Goal: Task Accomplishment & Management: Use online tool/utility

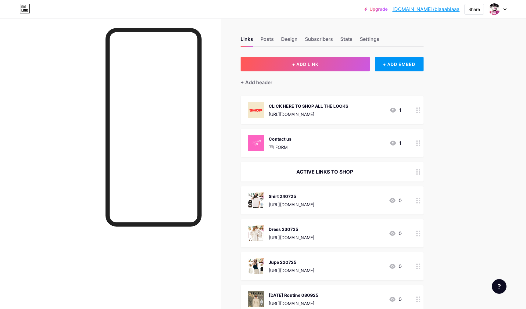
drag, startPoint x: 348, startPoint y: 40, endPoint x: 349, endPoint y: 47, distance: 7.1
click at [348, 39] on div "Stats" at bounding box center [346, 40] width 12 height 11
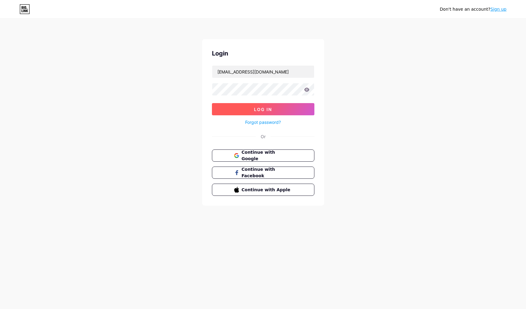
click at [253, 108] on button "Log In" at bounding box center [263, 109] width 102 height 12
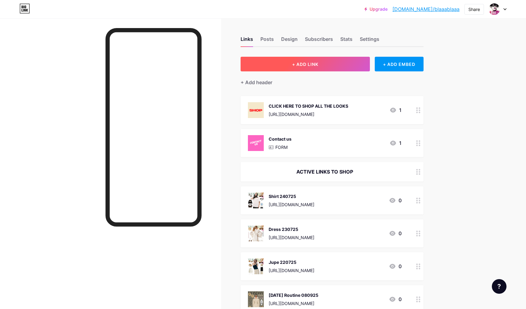
click at [315, 63] on span "+ ADD LINK" at bounding box center [305, 64] width 26 height 5
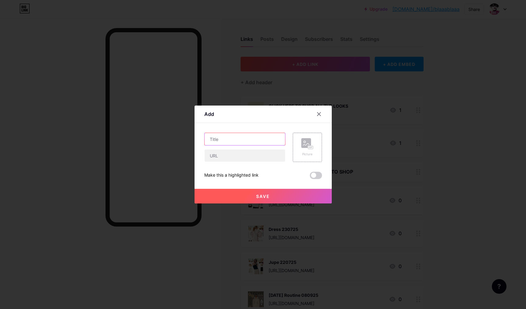
click at [223, 142] on input "text" at bounding box center [245, 139] width 81 height 12
drag, startPoint x: 255, startPoint y: 139, endPoint x: 255, endPoint y: 145, distance: 6.4
click at [255, 139] on input "Weekend Outfit 1209025" at bounding box center [245, 139] width 81 height 12
type input "Weekend Outfit 120925"
click at [219, 159] on input "text" at bounding box center [245, 155] width 81 height 12
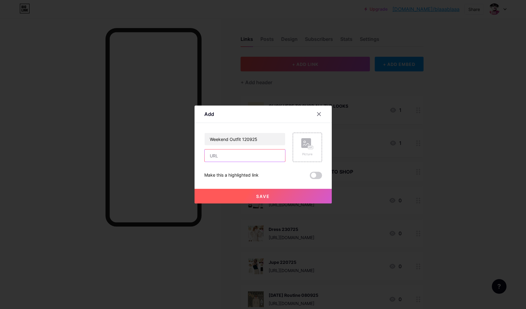
paste input "[URL][DOMAIN_NAME]"
type input "[URL][DOMAIN_NAME]"
click at [306, 147] on rect at bounding box center [306, 143] width 10 height 10
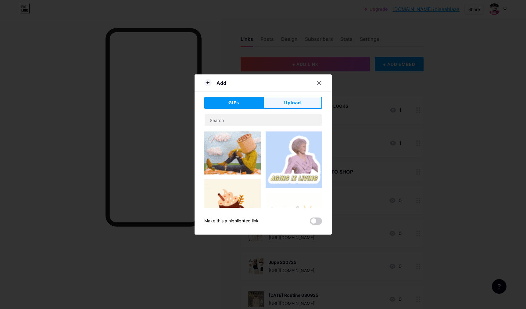
click at [292, 100] on span "Upload" at bounding box center [292, 103] width 17 height 6
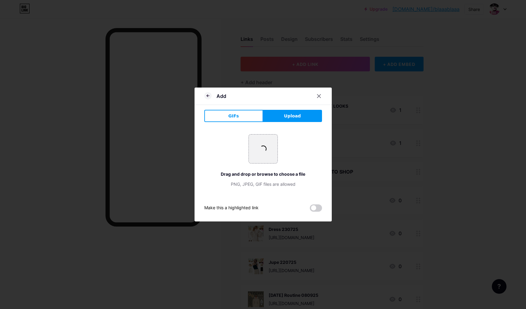
click at [359, 91] on div at bounding box center [263, 154] width 526 height 309
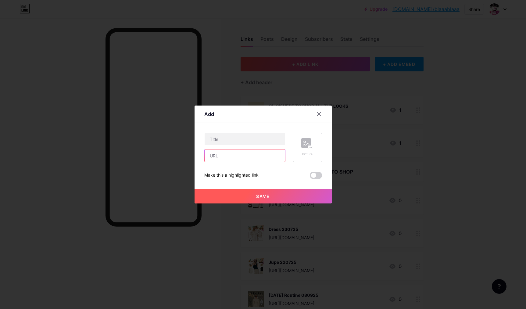
click at [232, 156] on input "text" at bounding box center [245, 155] width 81 height 12
paste input "[URL][DOMAIN_NAME]"
type input "[URL][DOMAIN_NAME]"
click at [225, 141] on input "text" at bounding box center [245, 139] width 81 height 12
drag, startPoint x: 220, startPoint y: 140, endPoint x: 218, endPoint y: 151, distance: 10.8
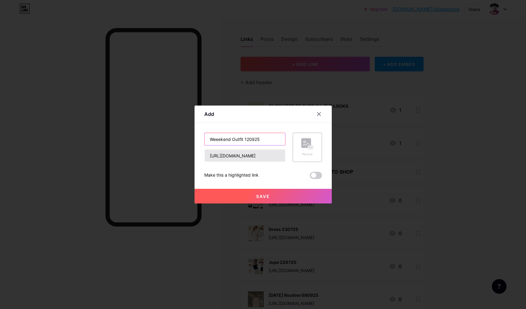
click at [219, 140] on input "Weeekend Outfit 120925" at bounding box center [245, 139] width 81 height 12
type input "Weekend Outfit 120925"
click at [307, 148] on icon at bounding box center [307, 143] width 12 height 11
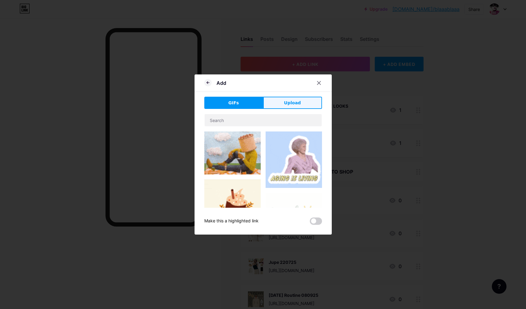
click at [300, 101] on button "Upload" at bounding box center [292, 103] width 59 height 12
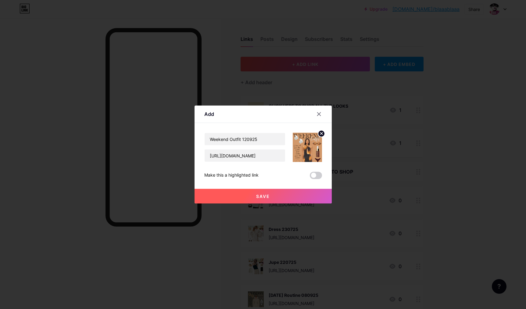
click at [271, 195] on button "Save" at bounding box center [263, 196] width 137 height 15
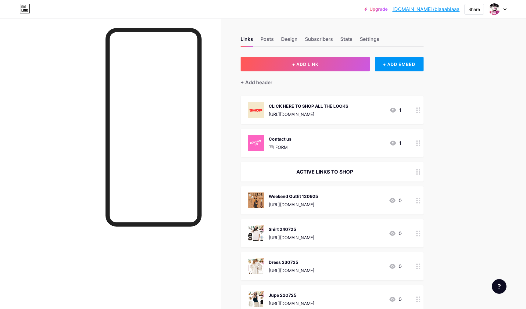
click at [294, 194] on div "Weekend Outfit 120925" at bounding box center [293, 196] width 49 height 6
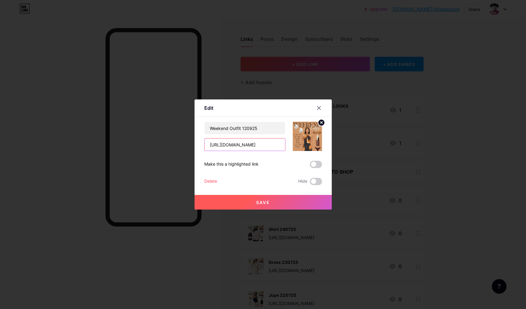
drag, startPoint x: 271, startPoint y: 146, endPoint x: 187, endPoint y: 128, distance: 85.3
click at [205, 138] on input "[URL][DOMAIN_NAME]" at bounding box center [245, 144] width 81 height 12
click at [224, 39] on div at bounding box center [263, 154] width 526 height 309
